Goal: Book appointment/travel/reservation

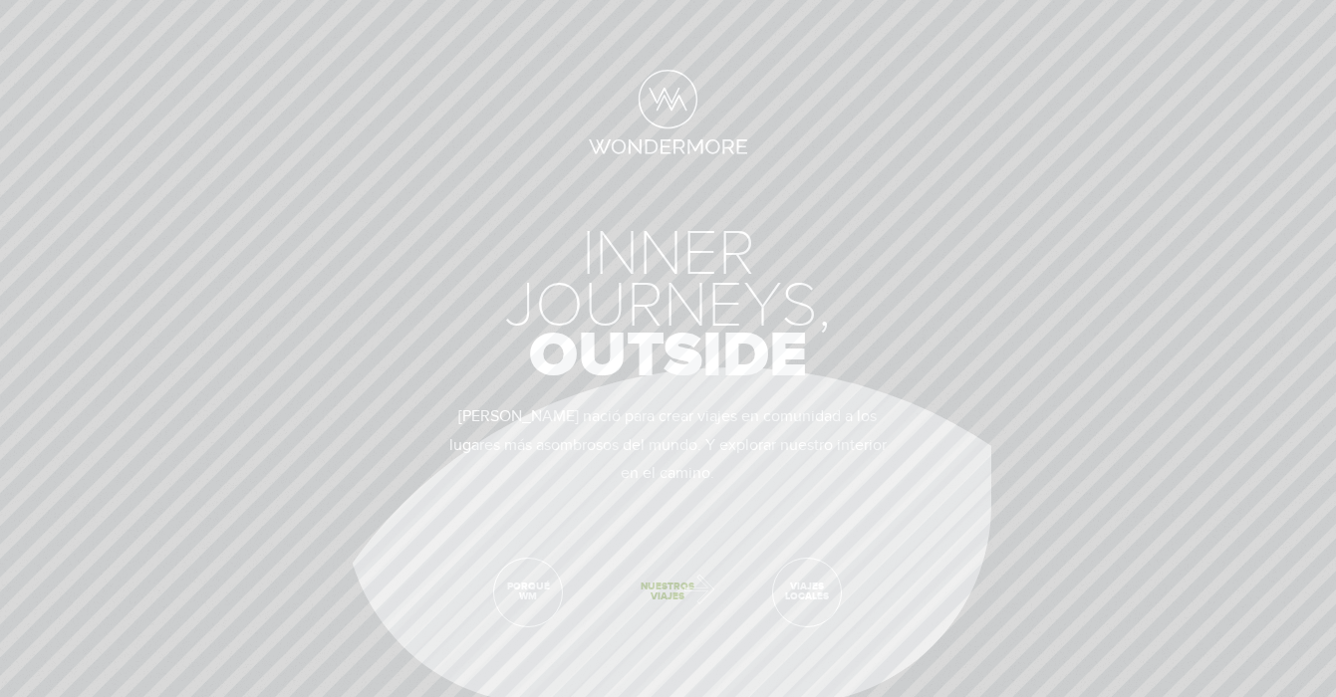
click at [689, 585] on span "Nuestros viajes" at bounding box center [668, 593] width 68 height 68
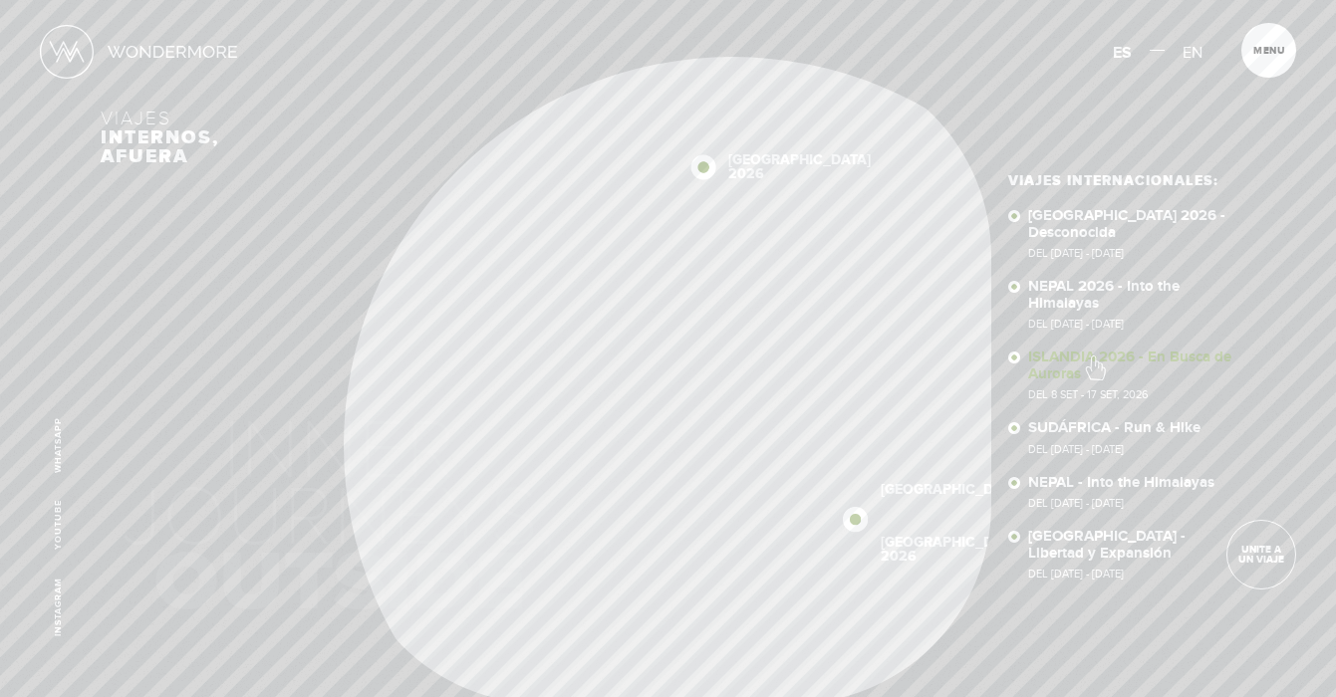
click at [1094, 358] on link "ISLANDIA 2026 - En Busca de Auroras Del 8 SET - 17 SET, 2026" at bounding box center [1131, 375] width 207 height 51
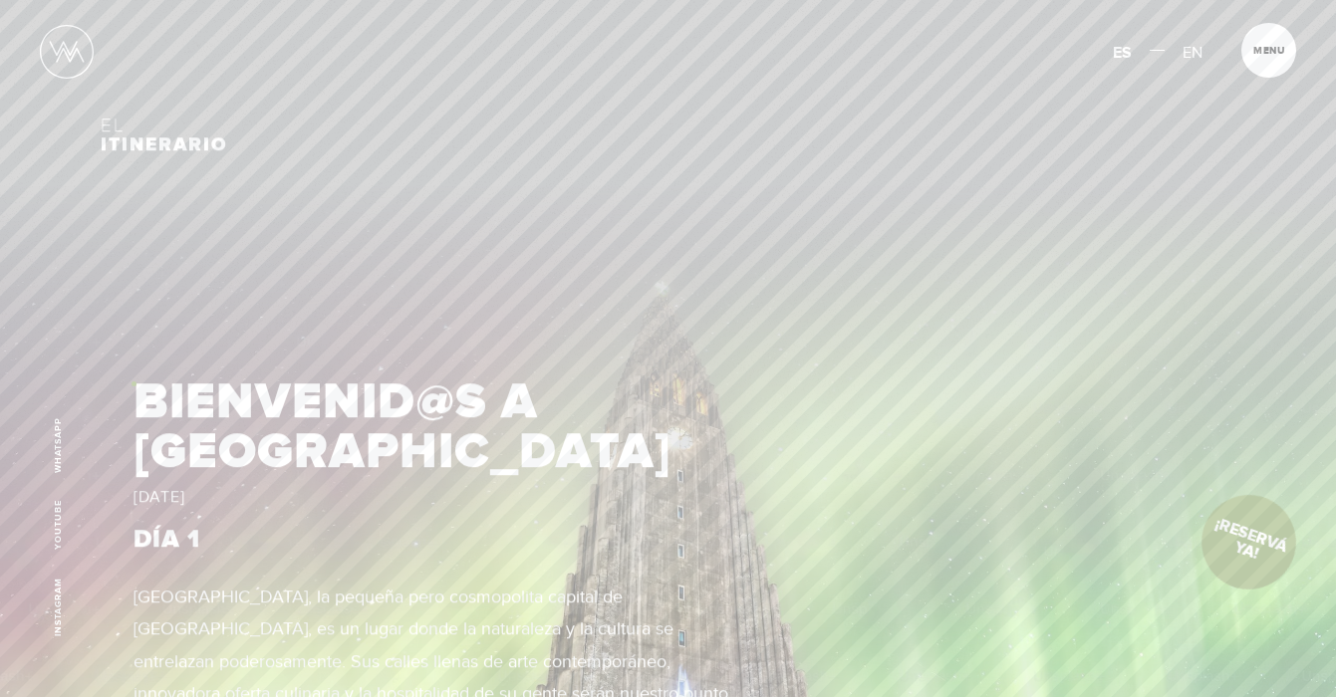
scroll to position [1928, 0]
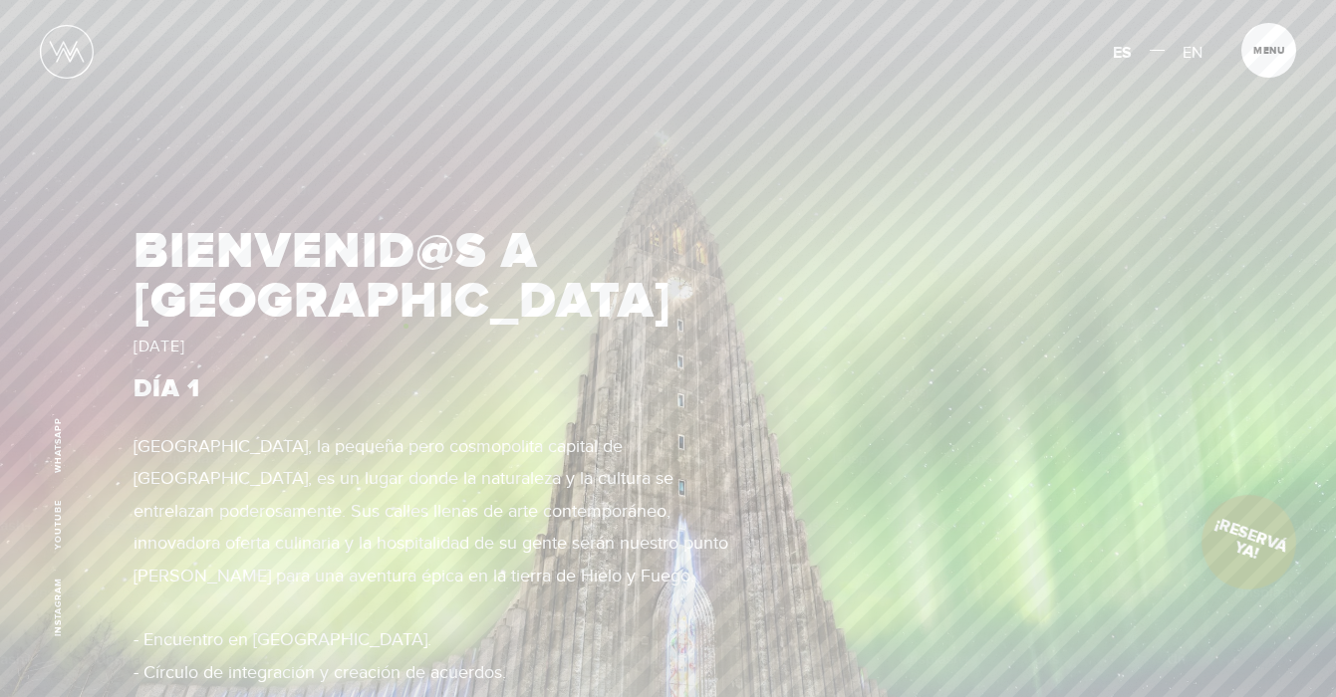
click at [405, 326] on article "BIENVENID@S A ISLANDIA MARTES 8 DE SEPTIEMBRE DÍA 1 Reykjavík, la pequeña pero …" at bounding box center [434, 482] width 601 height 510
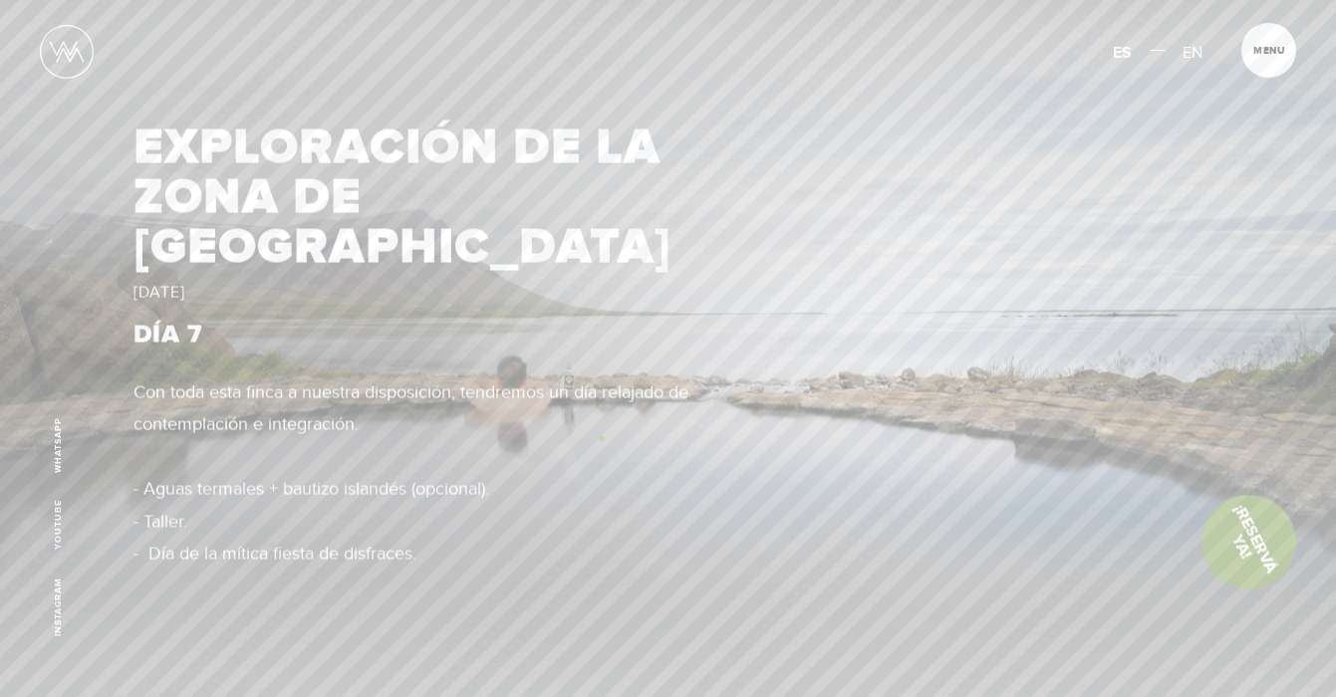
scroll to position [6235, 0]
